Goal: Task Accomplishment & Management: Manage account settings

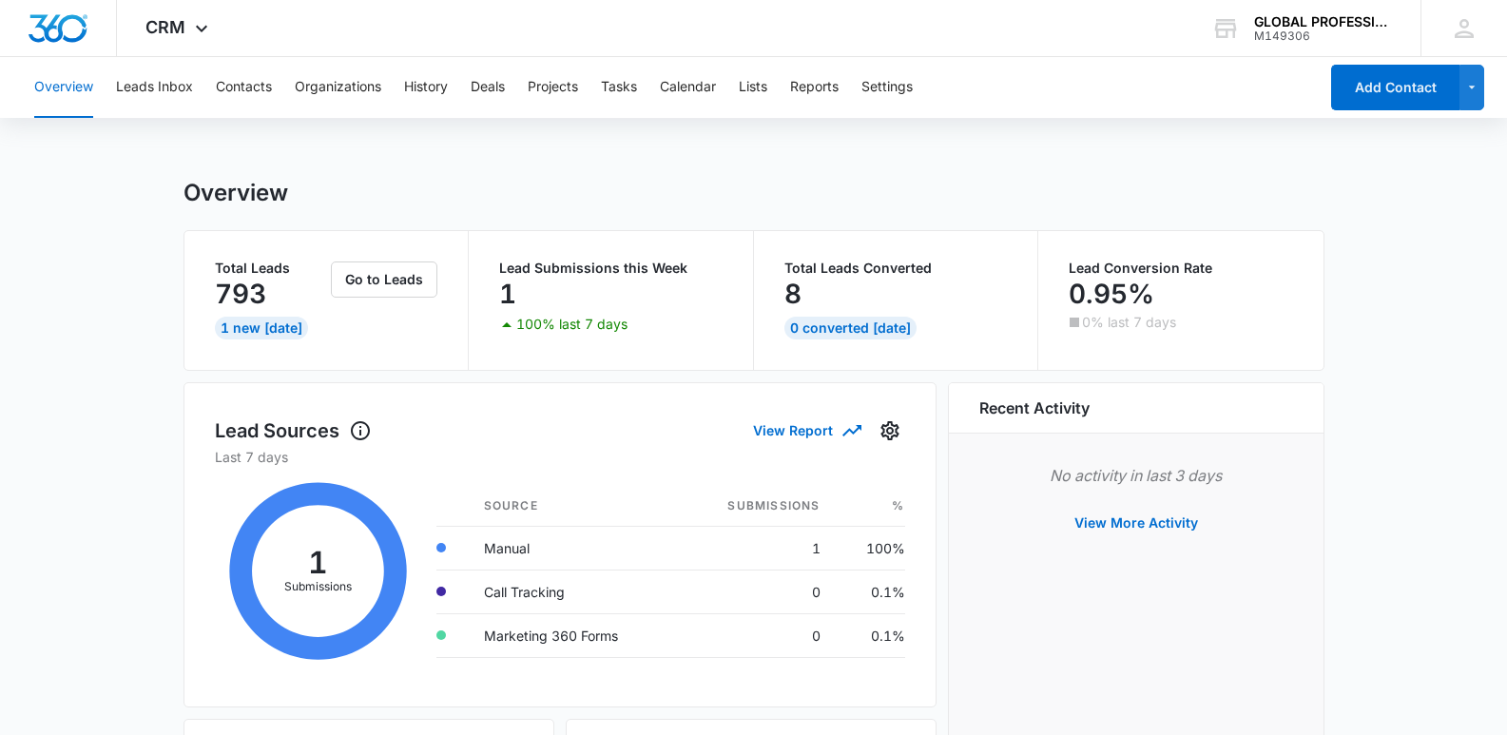
click at [242, 81] on button "Contacts" at bounding box center [244, 87] width 56 height 61
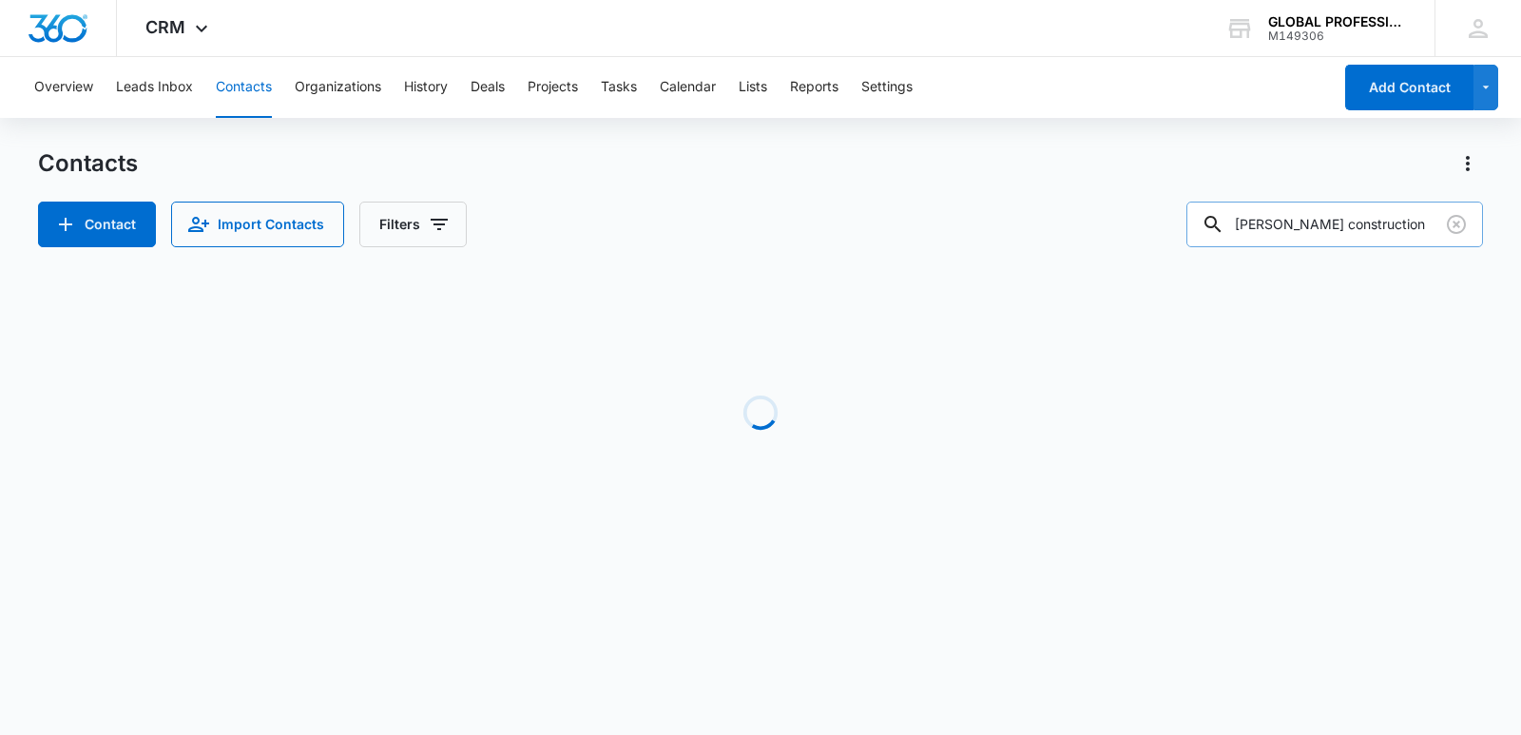
click at [1420, 224] on input "[PERSON_NAME] construction" at bounding box center [1334, 225] width 297 height 46
click at [860, 180] on div "Contacts Contact Import Contacts Filters [PERSON_NAME] construction" at bounding box center [760, 197] width 1445 height 99
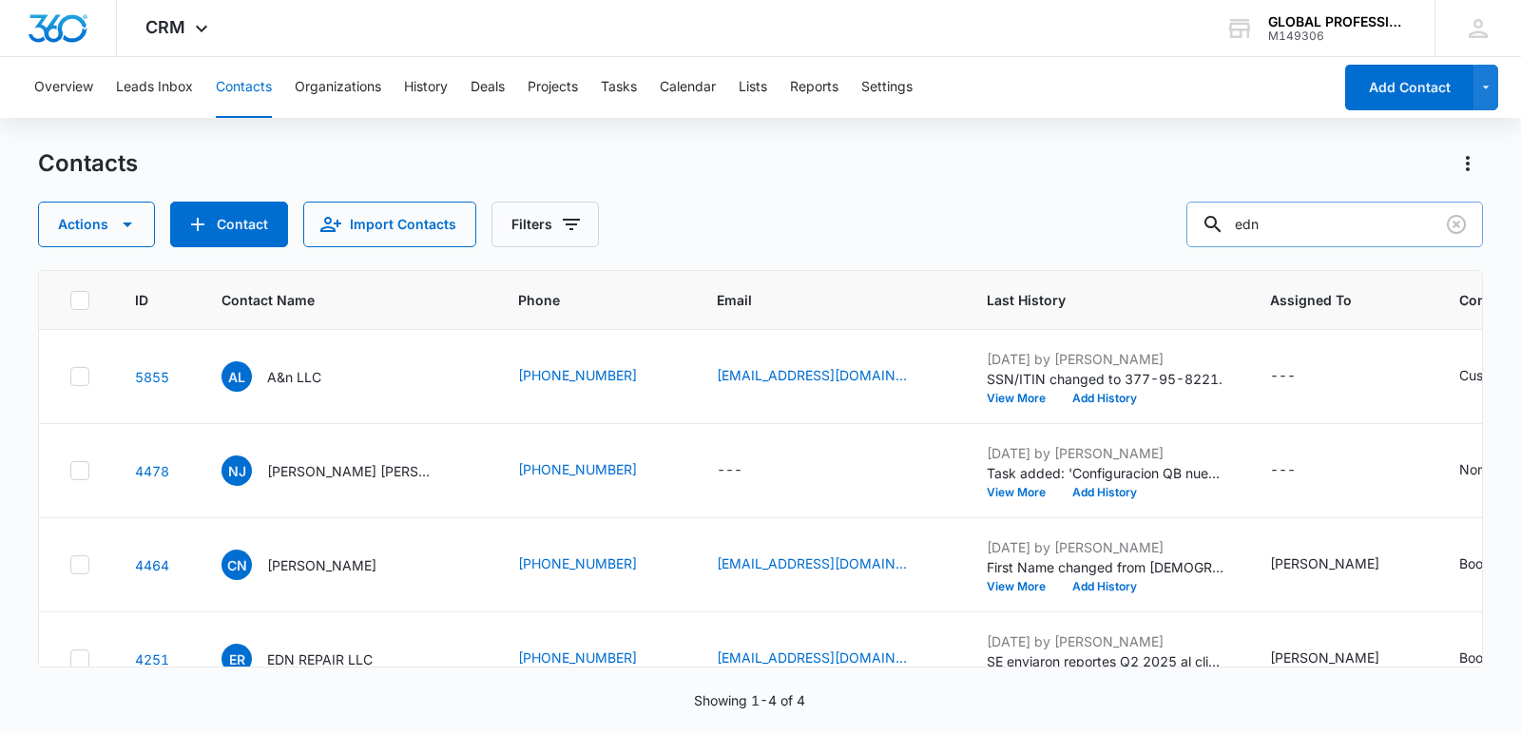
drag, startPoint x: 1340, startPoint y: 237, endPoint x: 1332, endPoint y: 227, distance: 12.8
click at [1338, 235] on input "edn" at bounding box center [1334, 225] width 297 height 46
type input "edn repair"
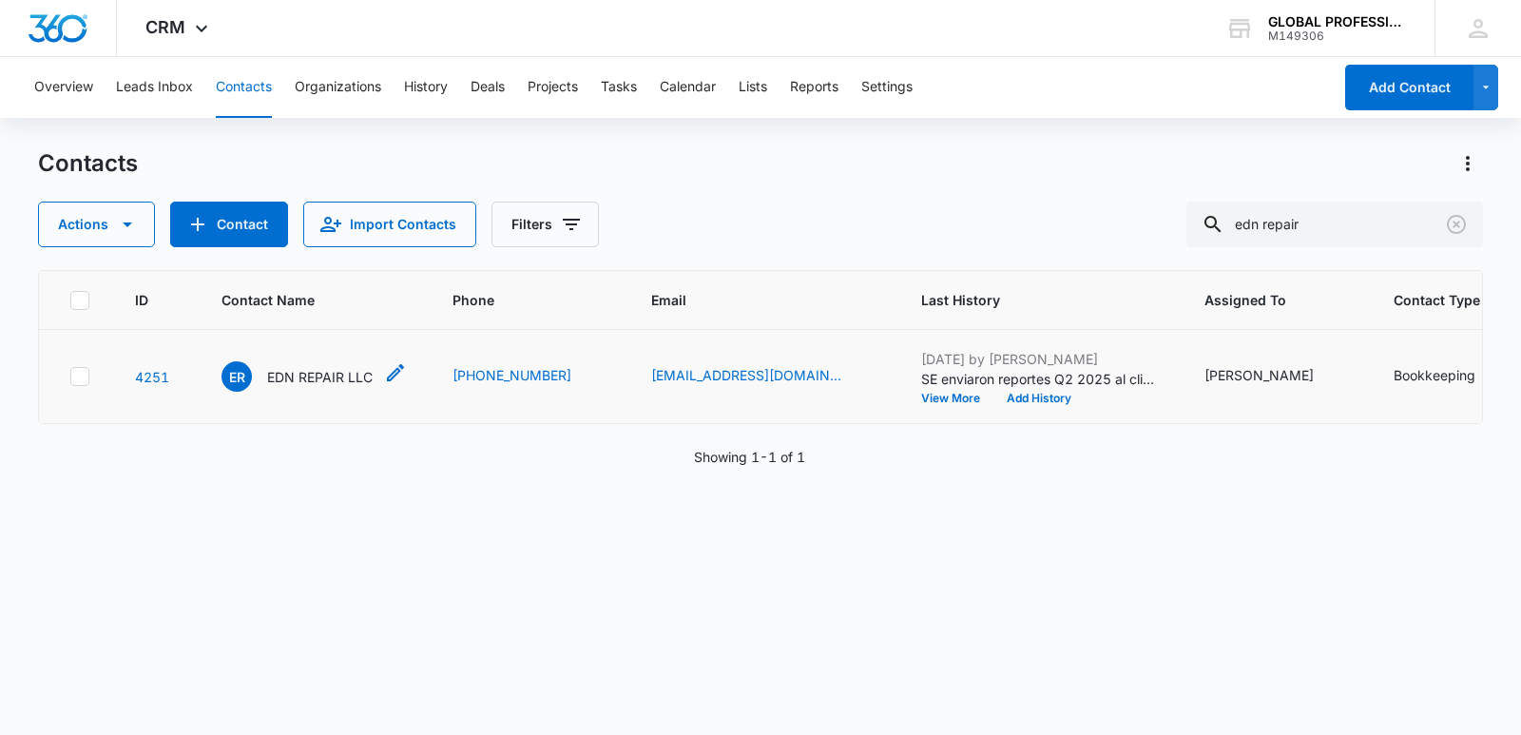
click at [330, 387] on p "EDN REPAIR LLC" at bounding box center [320, 377] width 106 height 20
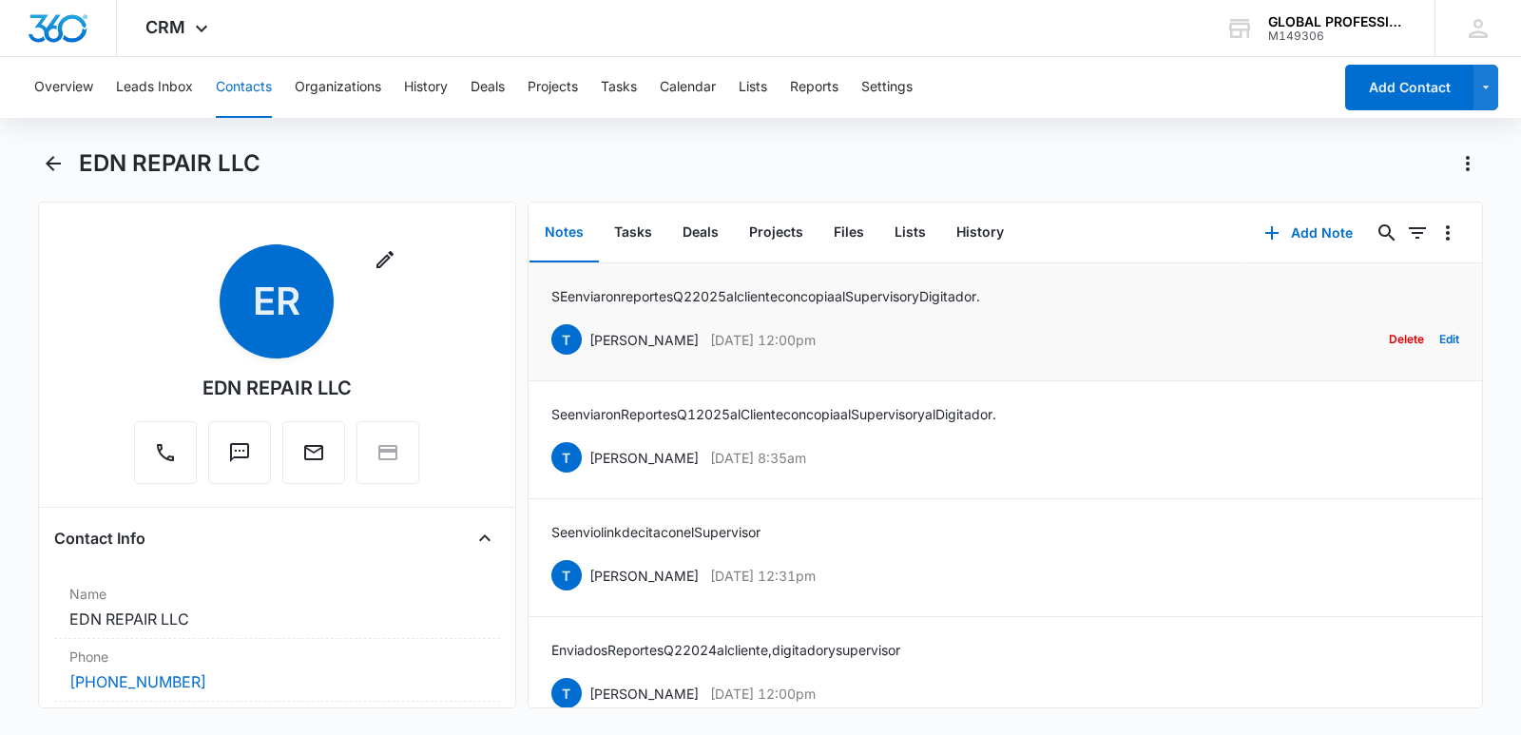
drag, startPoint x: 552, startPoint y: 298, endPoint x: 1062, endPoint y: 302, distance: 509.5
click at [1060, 301] on div "SE enviaron reportes Q2 2025 al cliente con copia al Supervisor y Digitador. [P…" at bounding box center [1005, 321] width 908 height 71
click at [1041, 305] on div "SE enviaron reportes Q2 2025 al cliente con copia al Supervisor y Digitador. [P…" at bounding box center [1005, 321] width 908 height 71
drag, startPoint x: 553, startPoint y: 296, endPoint x: 1037, endPoint y: 293, distance: 483.8
click at [1037, 293] on div "SE enviaron reportes Q2 2025 al cliente con copia al Supervisor y Digitador. [P…" at bounding box center [1005, 321] width 908 height 71
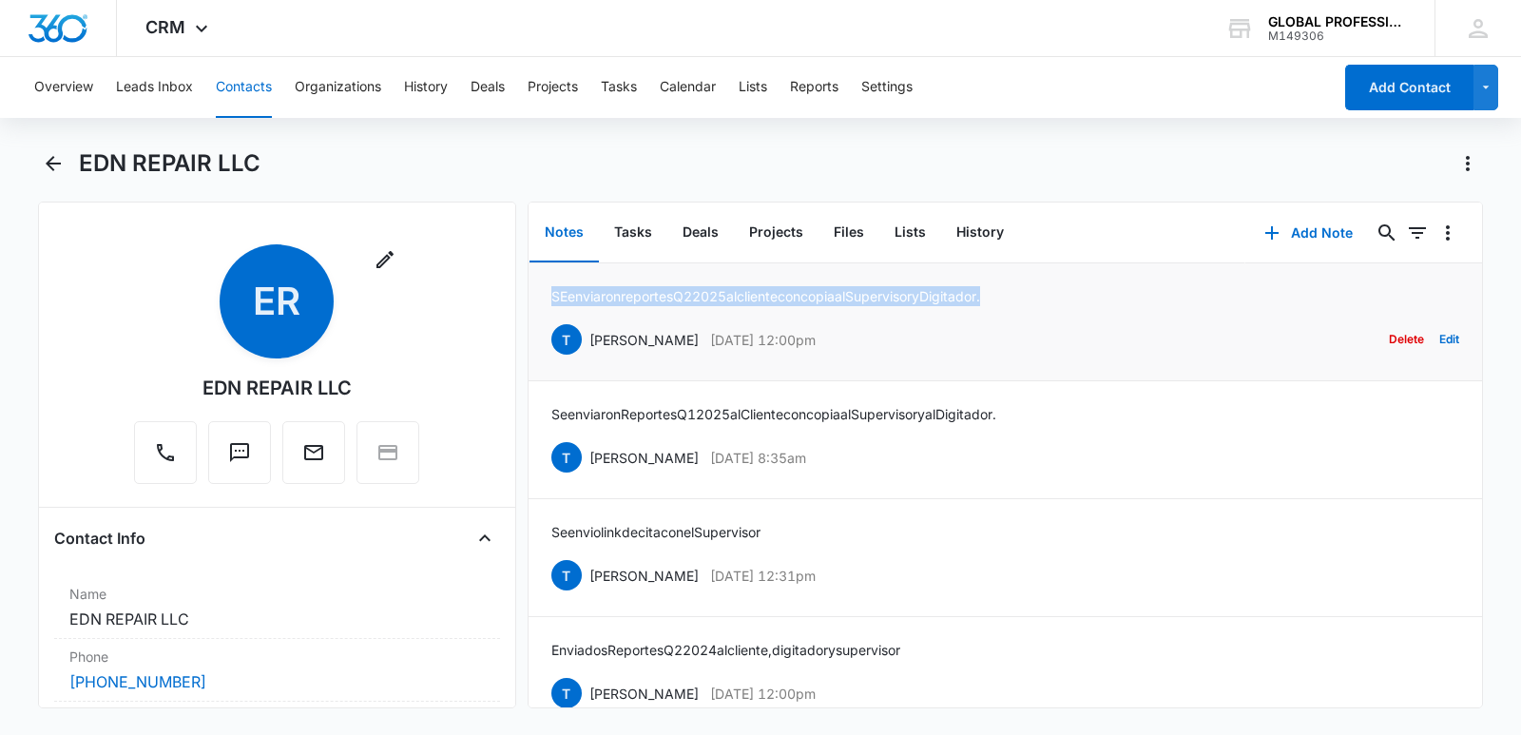
copy p "SE enviaron reportes Q2 2025 al cliente con copia al Supervisor y Digitador."
click at [1290, 233] on button "Add Note" at bounding box center [1308, 233] width 126 height 46
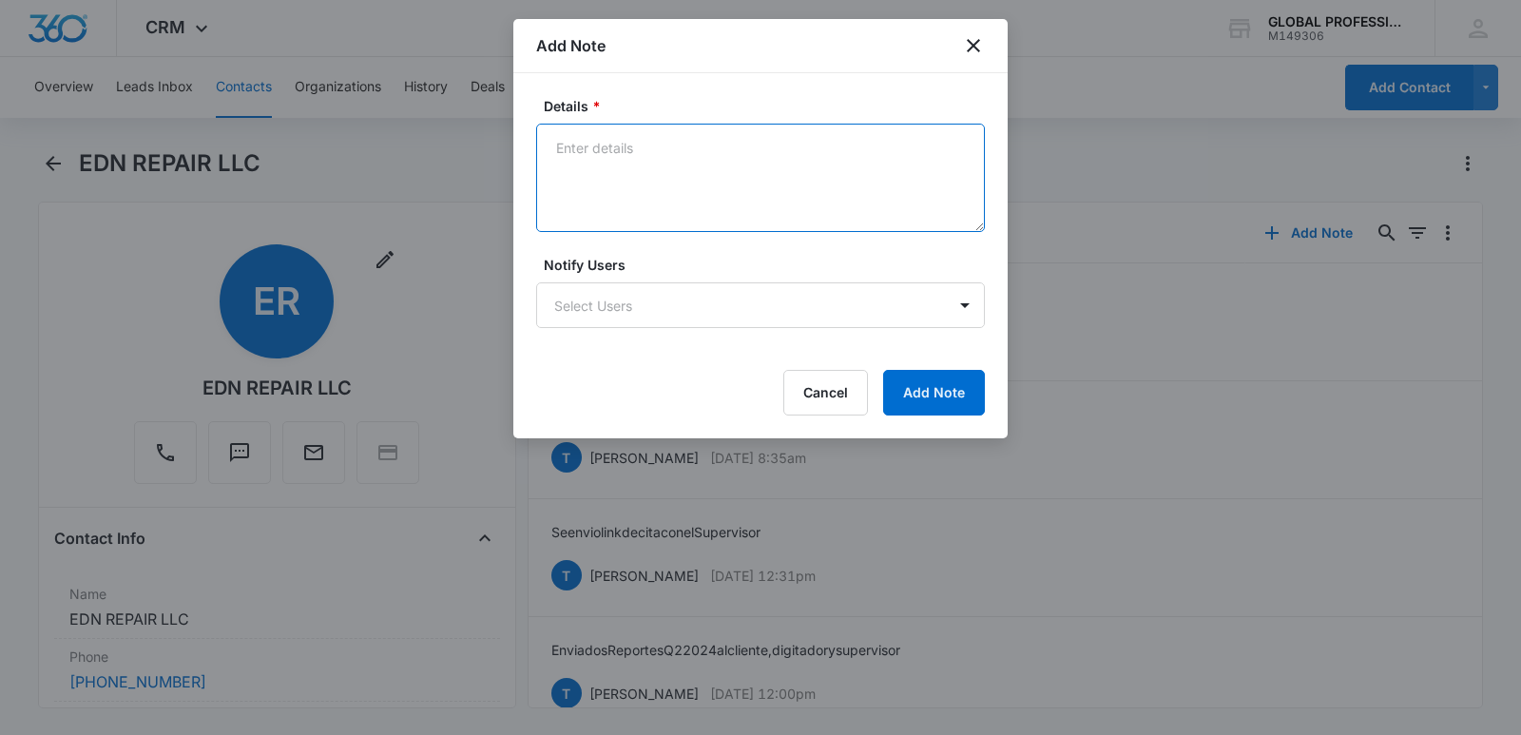
click at [616, 147] on textarea "Details *" at bounding box center [760, 178] width 449 height 108
paste textarea "SE enviaron reportes Q2 2025 al cliente con copia al Supervisor y Digitador."
click at [705, 144] on textarea "SE enviaron reportes Q2 2025 al cliente con copia al Supervisor y Digitador." at bounding box center [760, 178] width 449 height 108
type textarea "SE enviaron reportes Q3 2025 al cliente con copia al Supervisor y Digitador."
click at [606, 311] on body "CRM Apps Reputation Websites Forms CRM Email Ads Intelligence Brand Settings AI…" at bounding box center [760, 367] width 1521 height 735
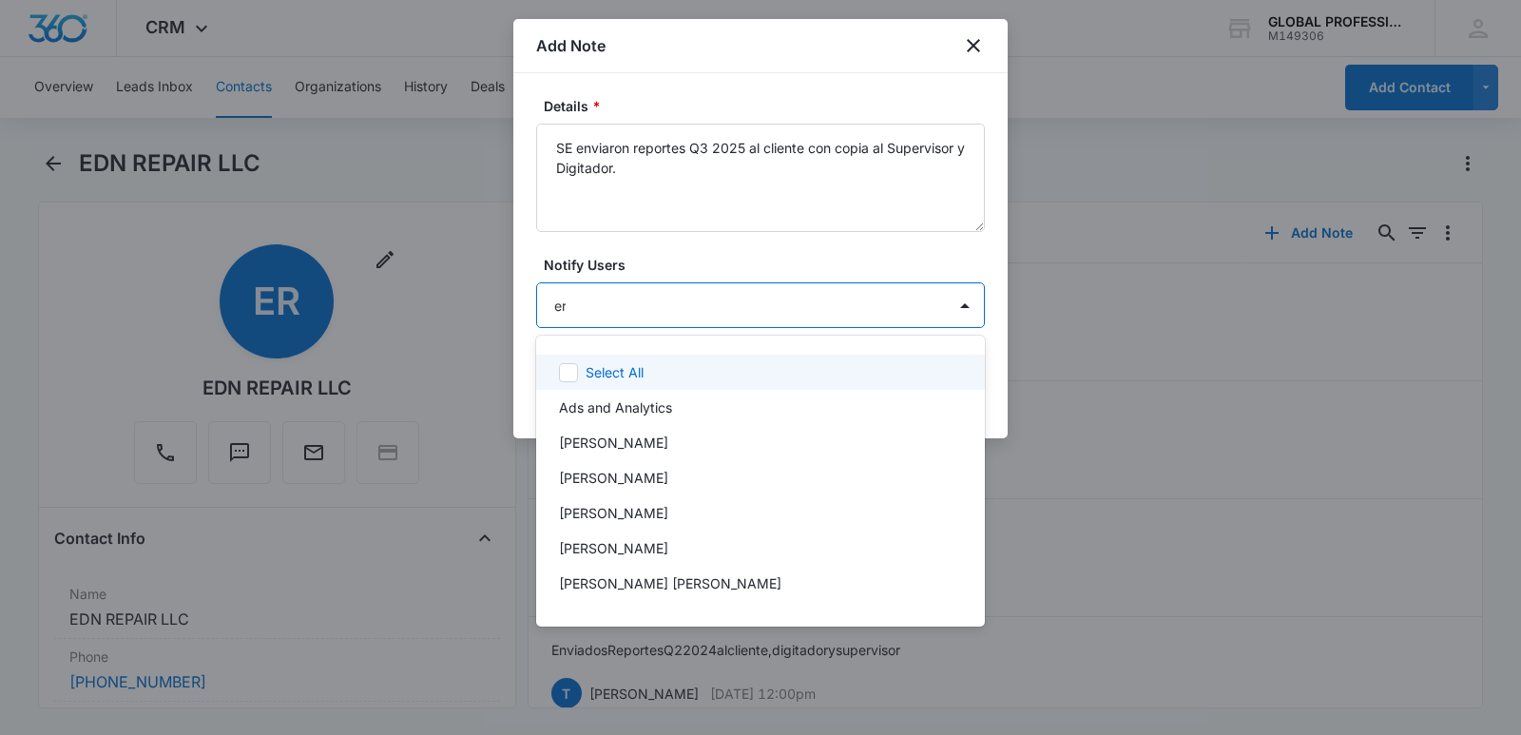
type input "ere"
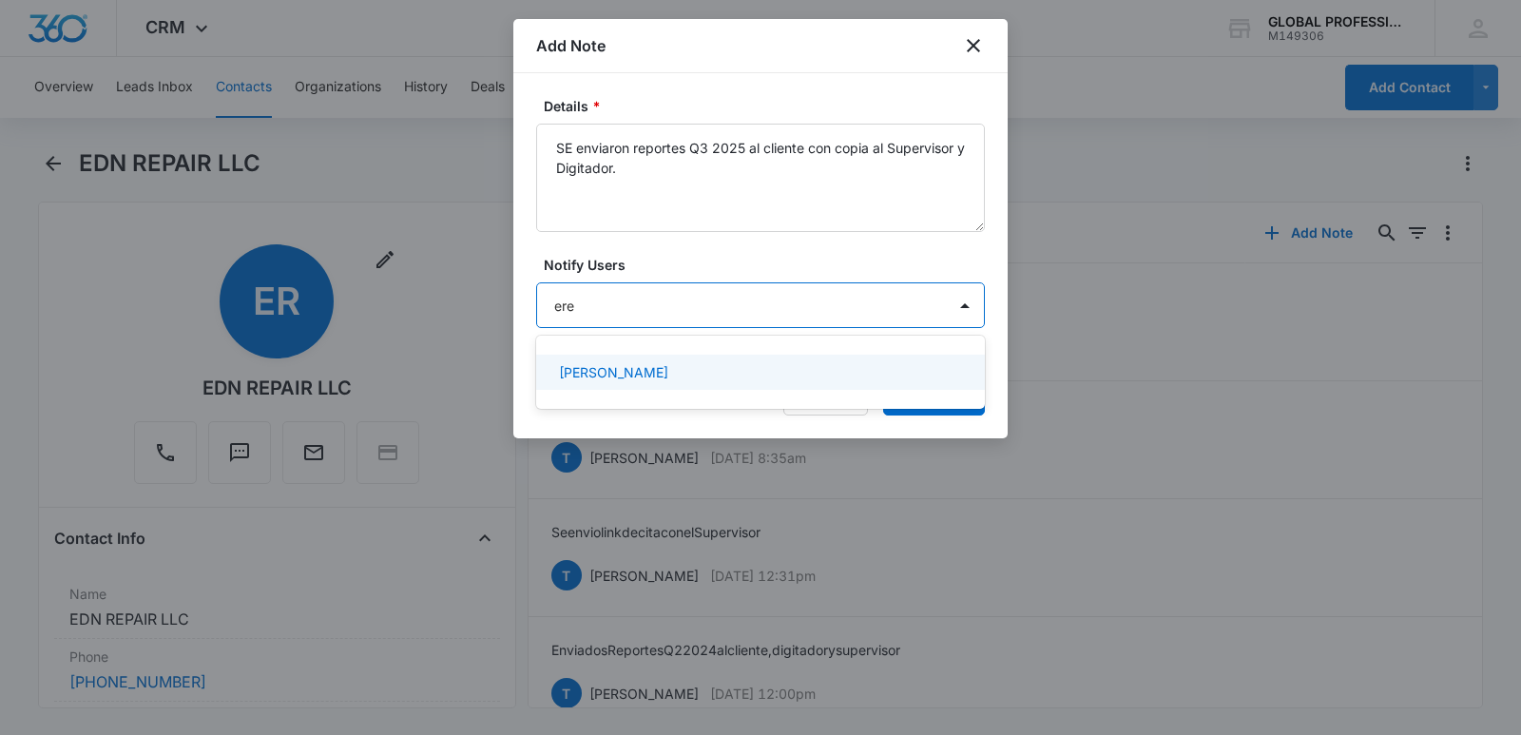
click at [608, 361] on div "[PERSON_NAME]" at bounding box center [760, 372] width 449 height 35
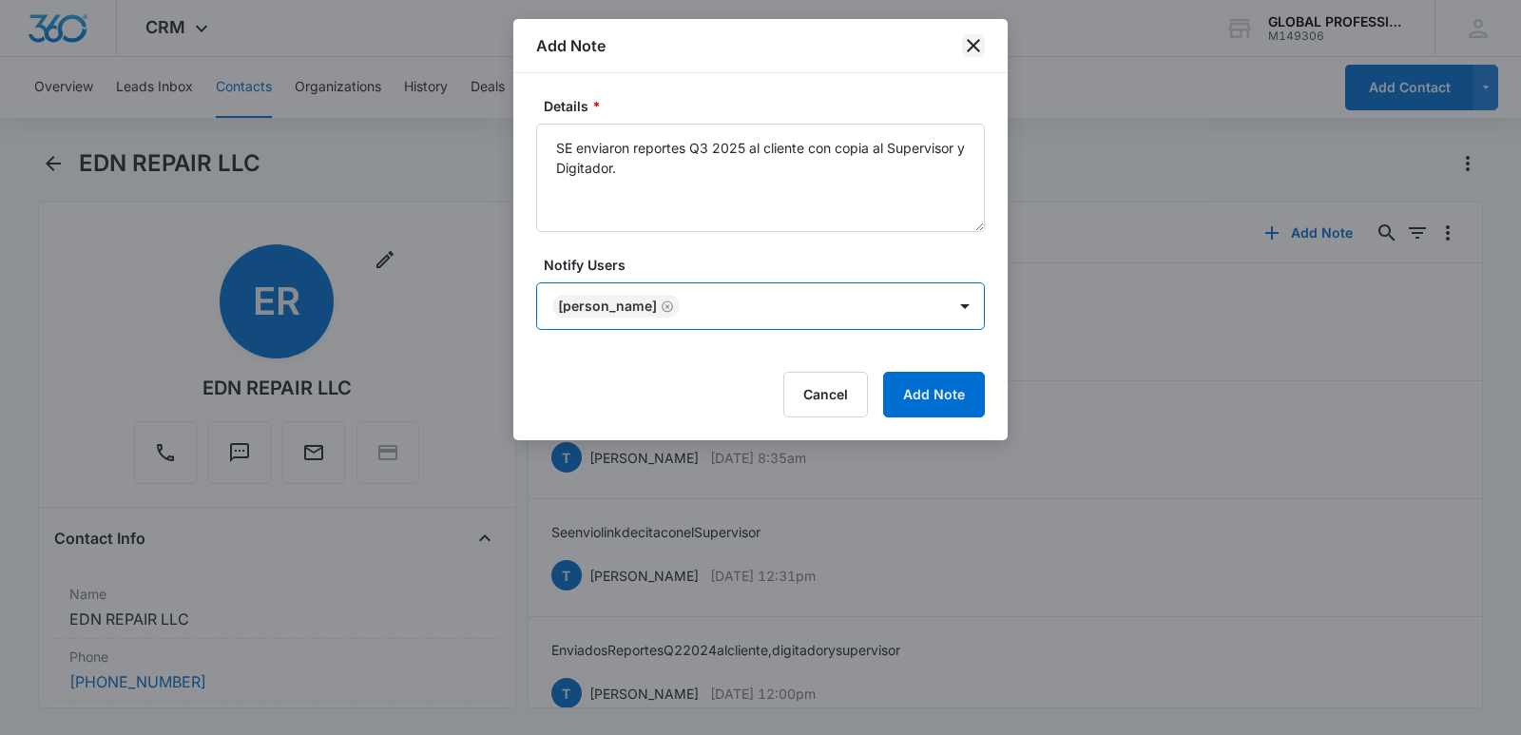
click at [984, 48] on icon "close" at bounding box center [973, 45] width 23 height 23
